Goal: Check status: Check status

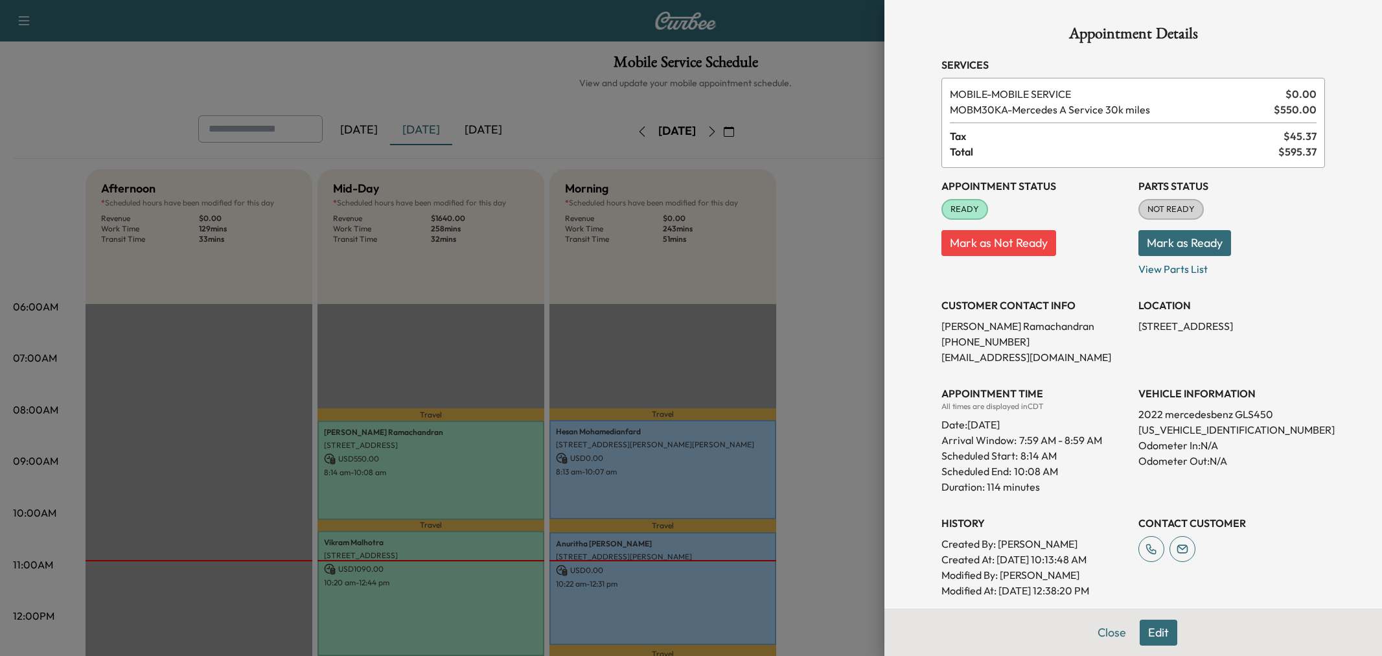
click at [699, 209] on div at bounding box center [691, 328] width 1382 height 656
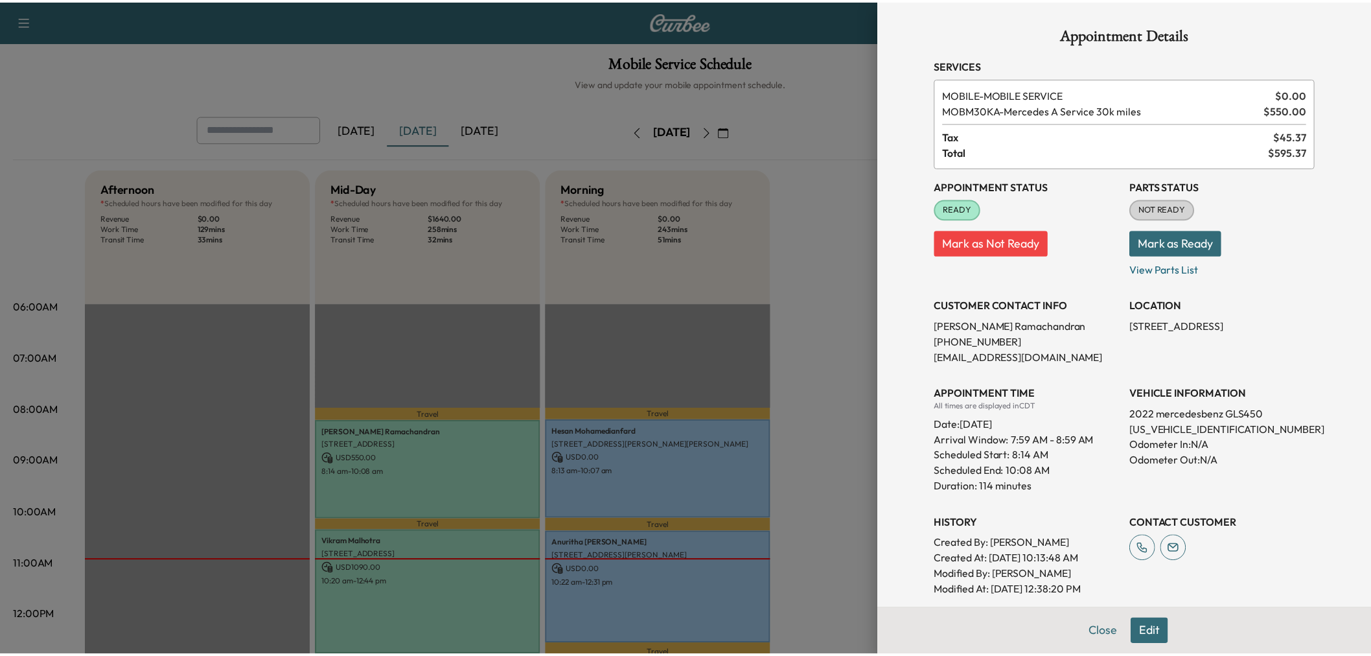
scroll to position [216, 0]
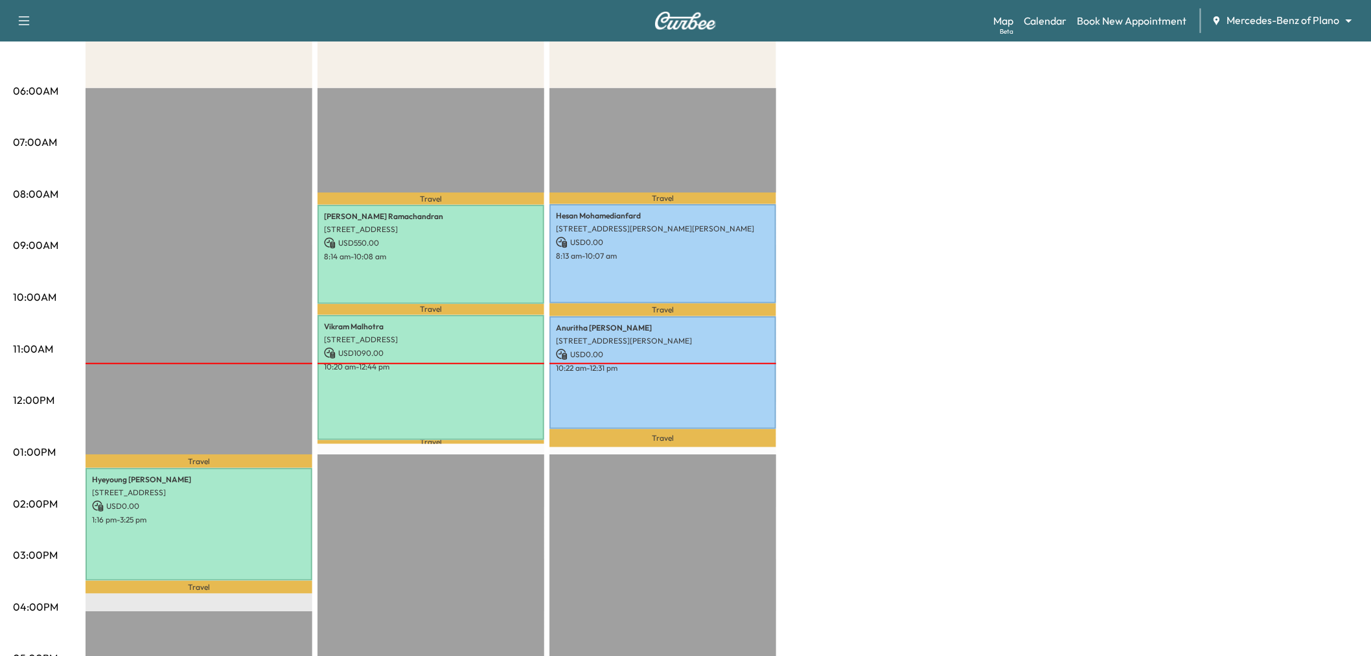
click at [938, 368] on div "Afternoon * Scheduled hours have been modified for this day Revenue $ 0.00 Work…" at bounding box center [722, 439] width 1273 height 972
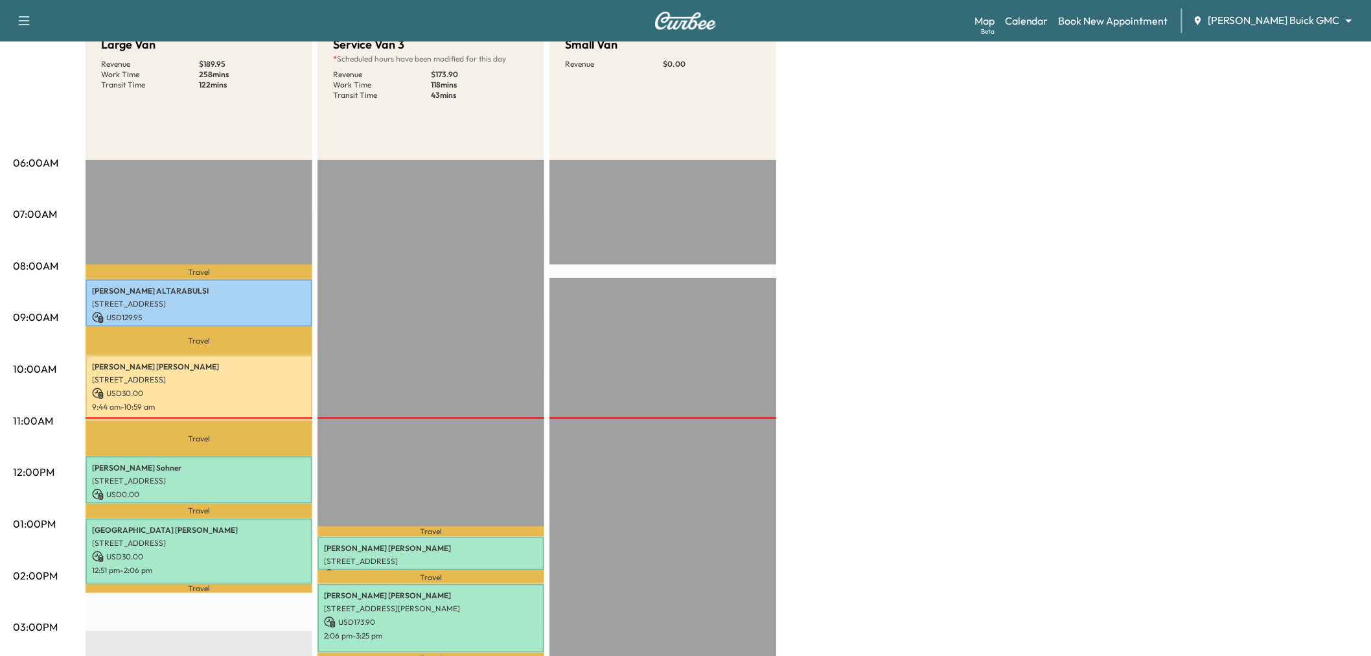
scroll to position [288, 0]
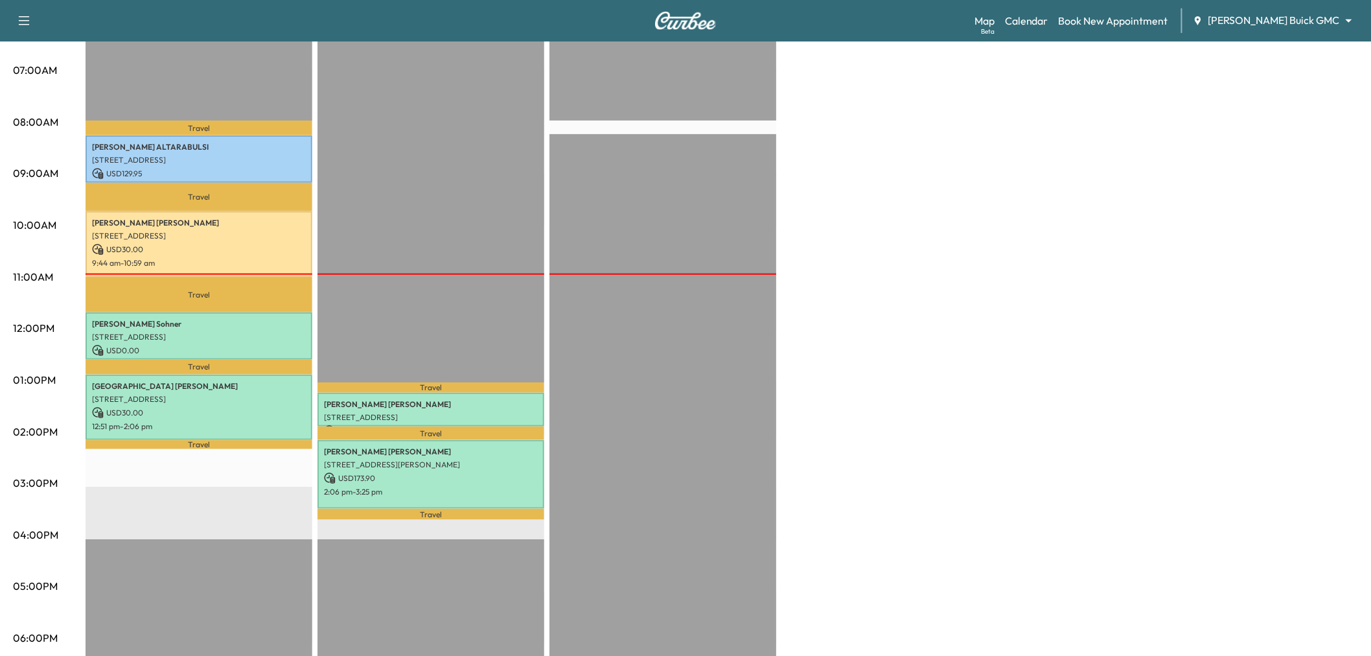
click at [141, 487] on div "Travel [PERSON_NAME] [STREET_ADDRESS] USD 129.95 8:17 am - 9:11 am Travel [PERS…" at bounding box center [199, 434] width 227 height 837
click at [904, 315] on div "Large Van Revenue $ 189.95 Work Time 258 mins Transit Time 122 mins Travel [PER…" at bounding box center [722, 367] width 1273 height 972
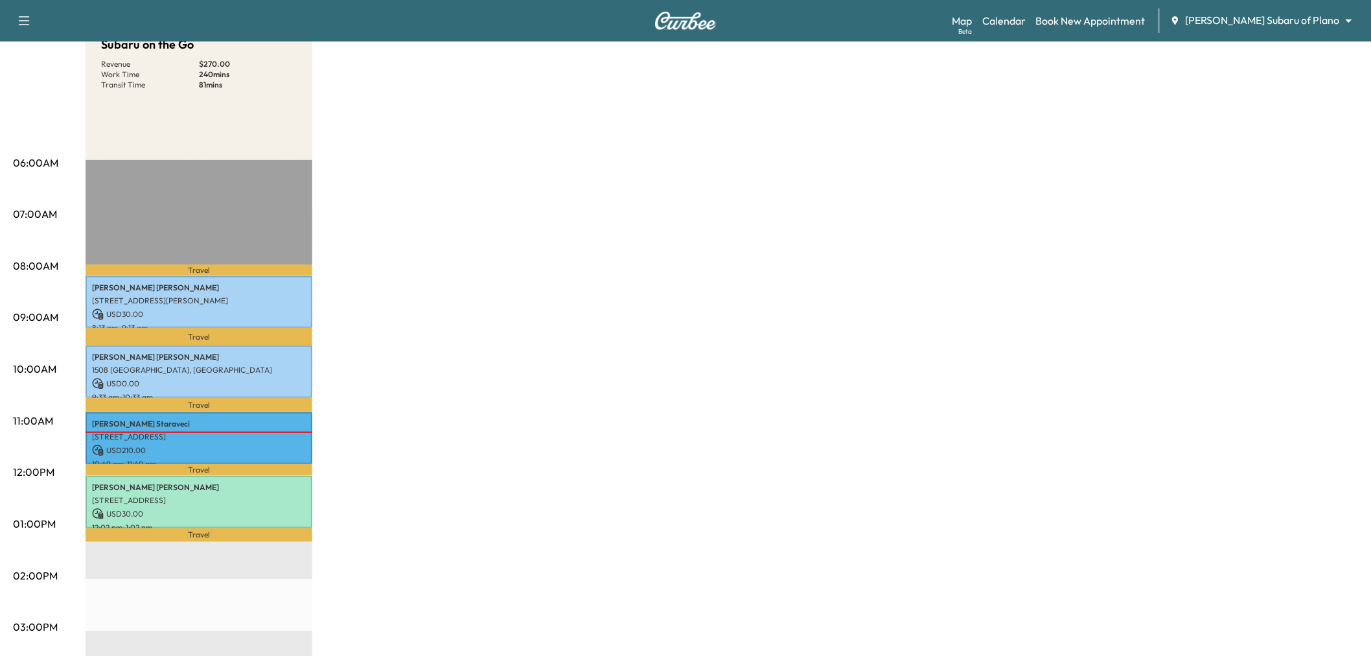
scroll to position [72, 0]
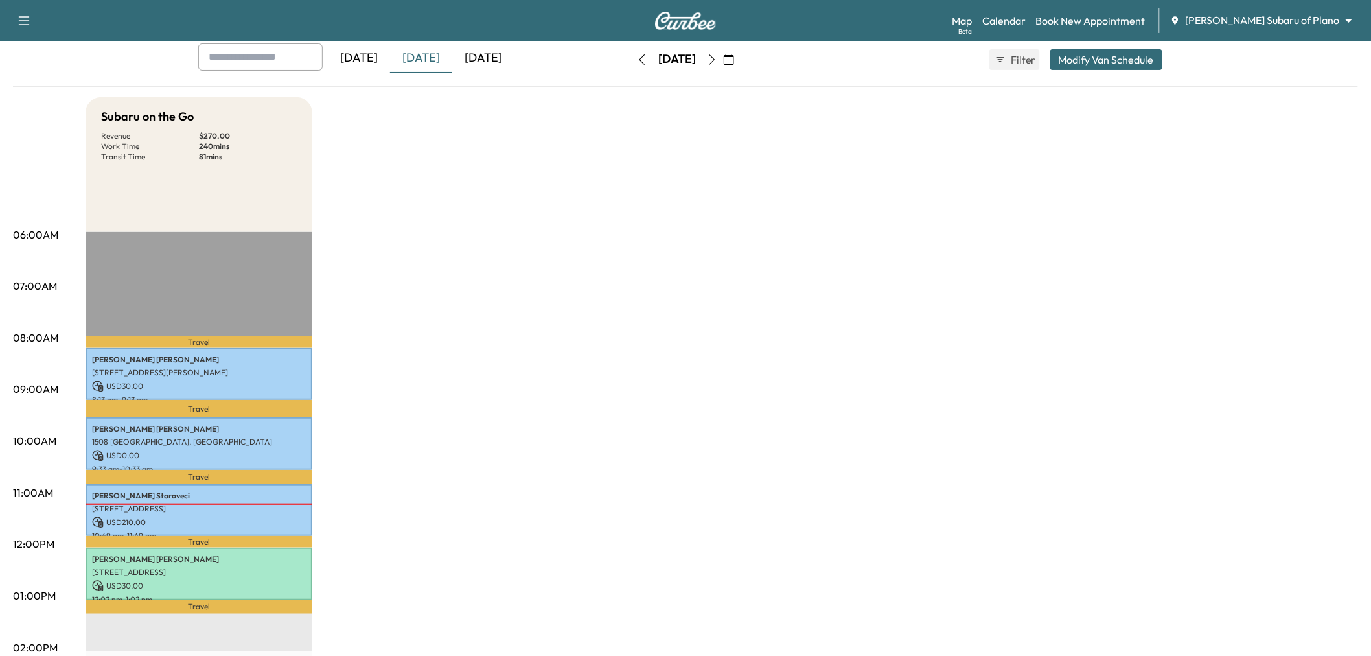
click at [640, 323] on div "Subaru on the Go Revenue $ 270.00 Work Time 240 mins Transit Time 81 mins Trave…" at bounding box center [722, 583] width 1273 height 972
